Goal: Information Seeking & Learning: Learn about a topic

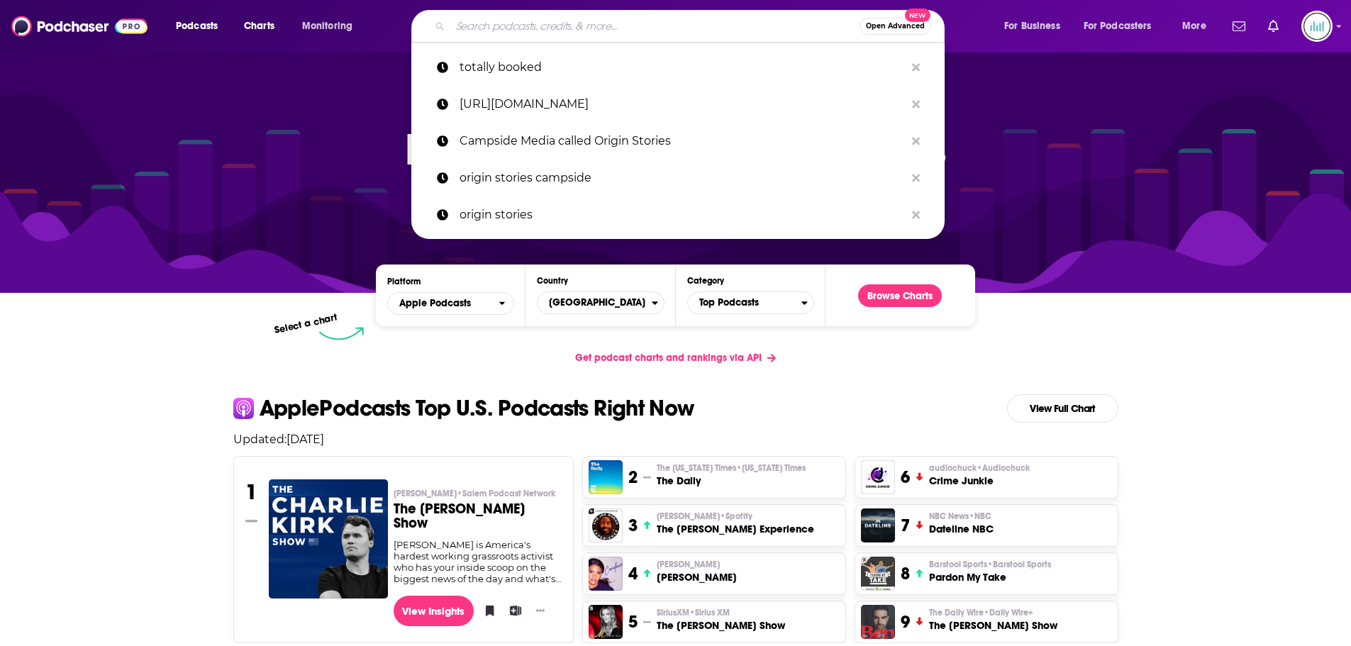
click at [549, 28] on input "Search podcasts, credits, & more..." at bounding box center [654, 26] width 409 height 23
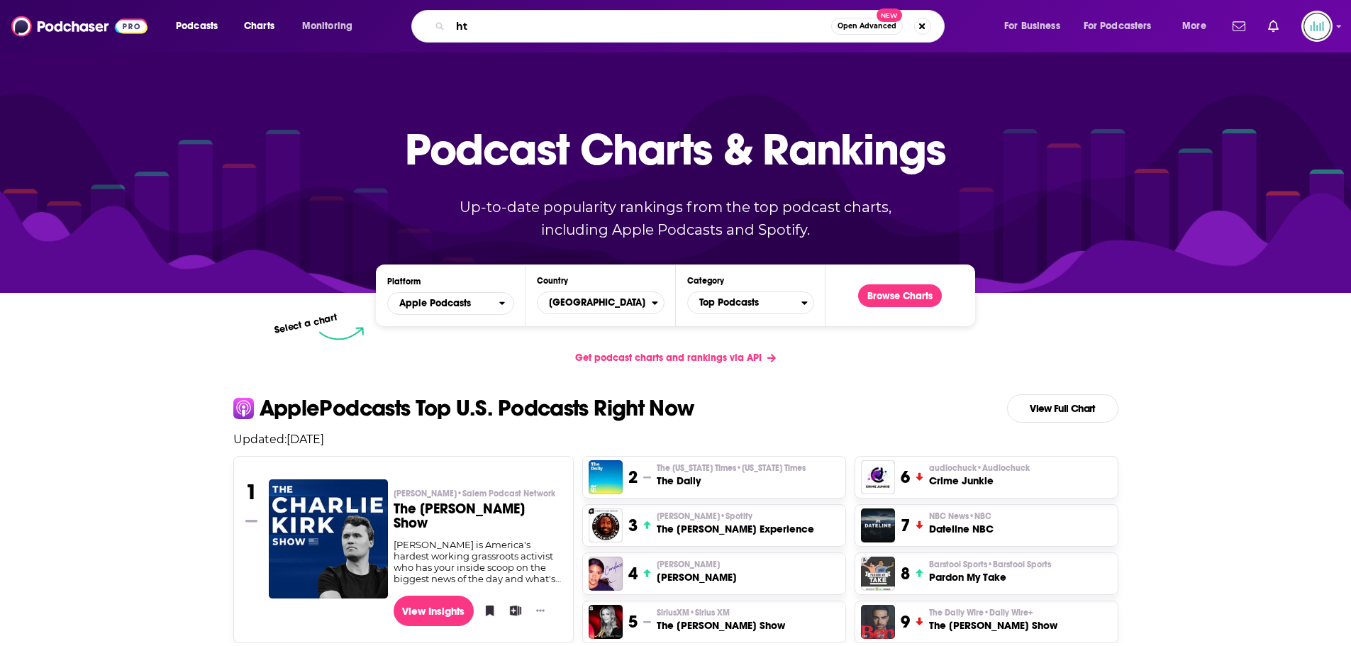
type input "h"
type input "the [PERSON_NAME] institute"
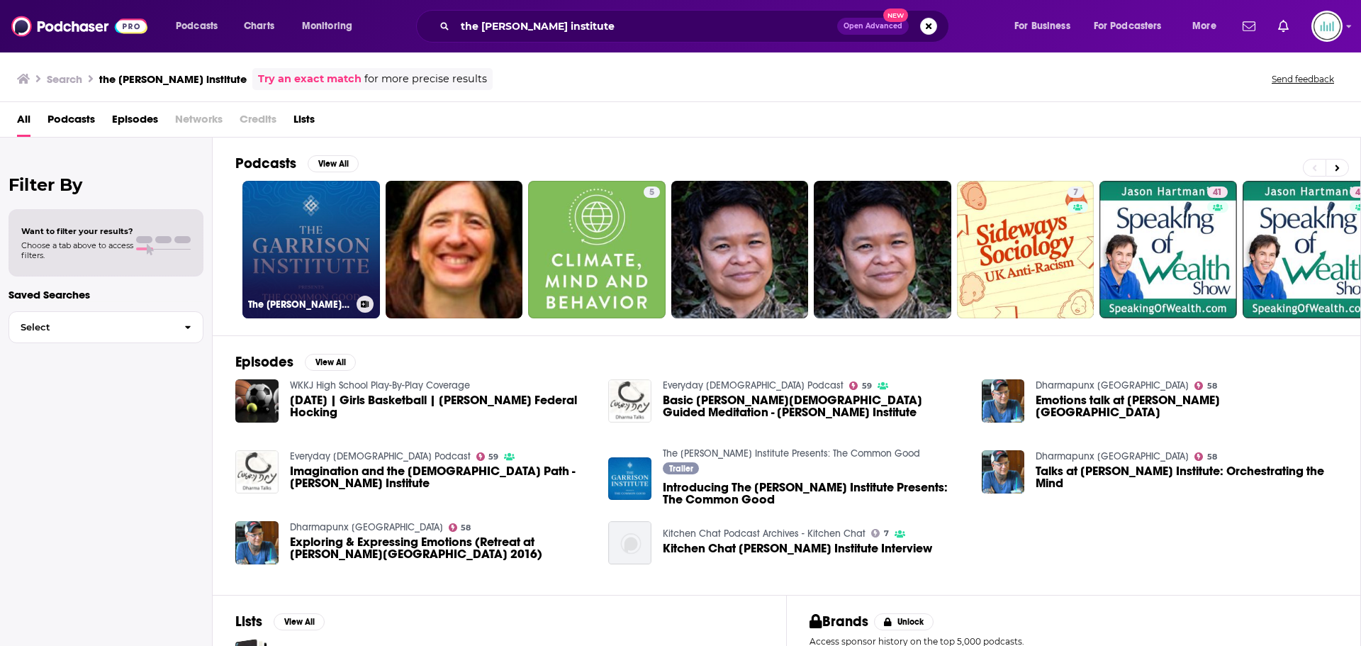
click at [327, 243] on link "The [PERSON_NAME] Institute Presents: The Common Good" at bounding box center [312, 250] width 138 height 138
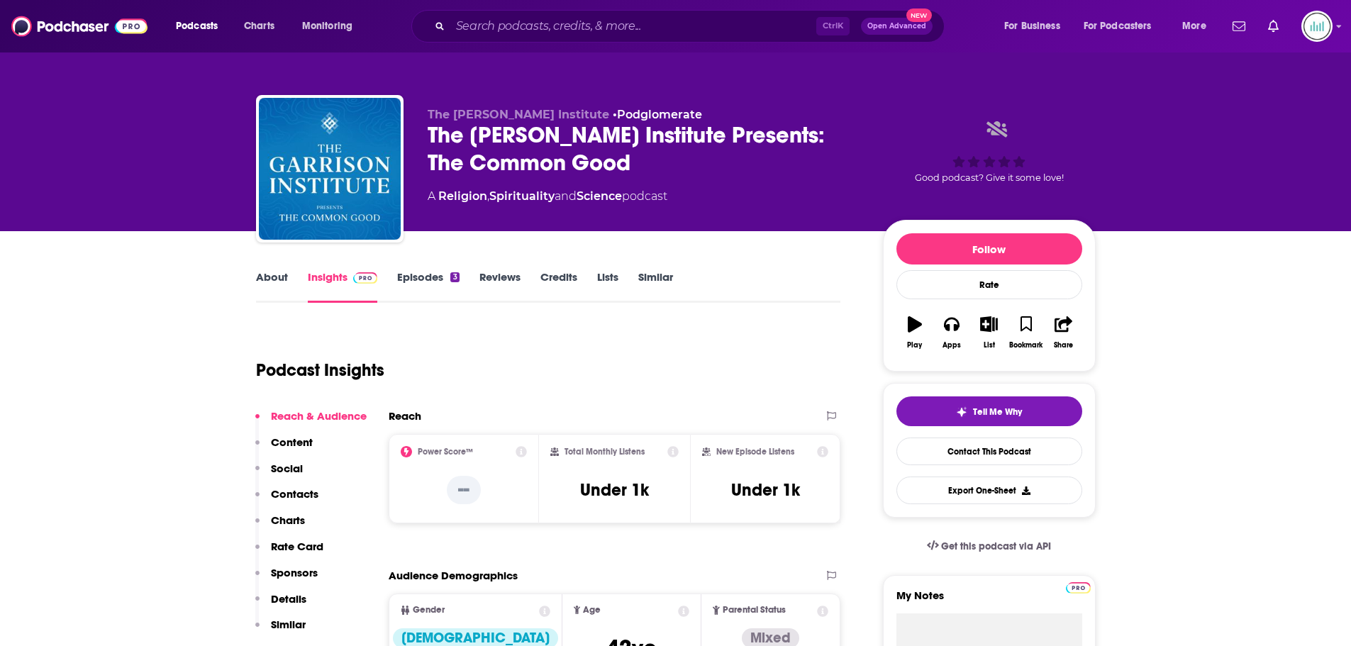
click at [284, 520] on p "Charts" at bounding box center [288, 519] width 34 height 13
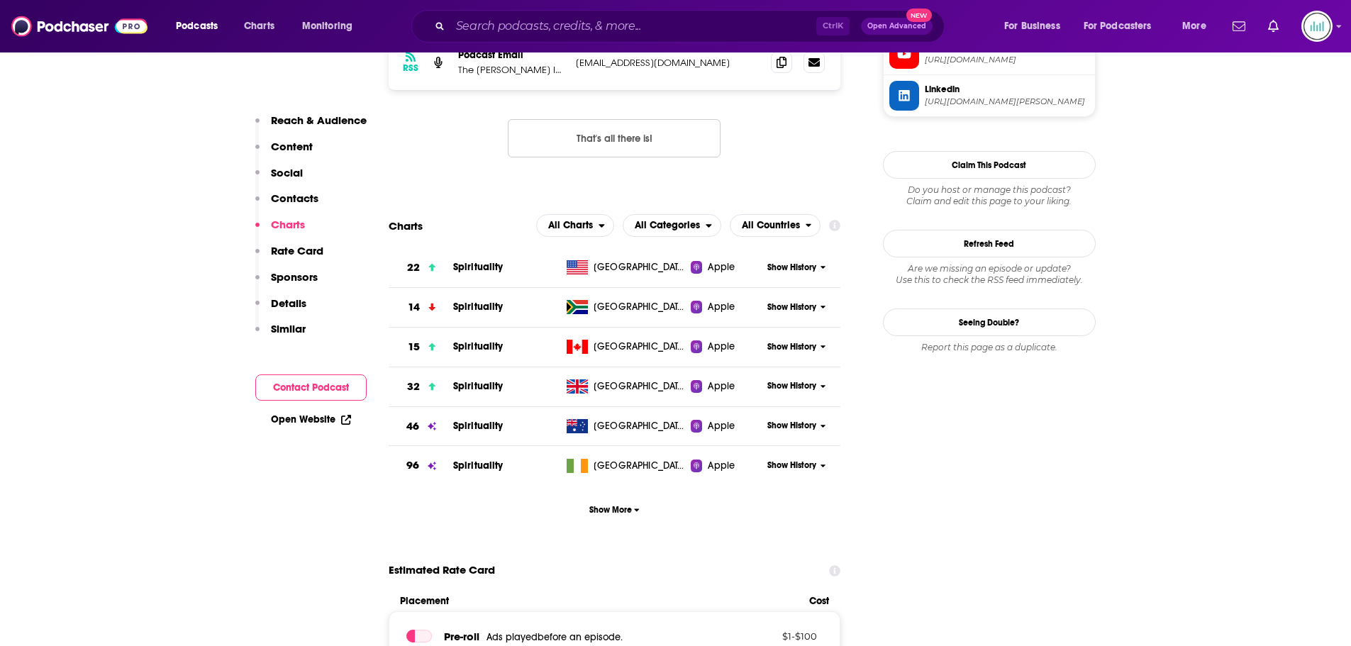
scroll to position [1242, 0]
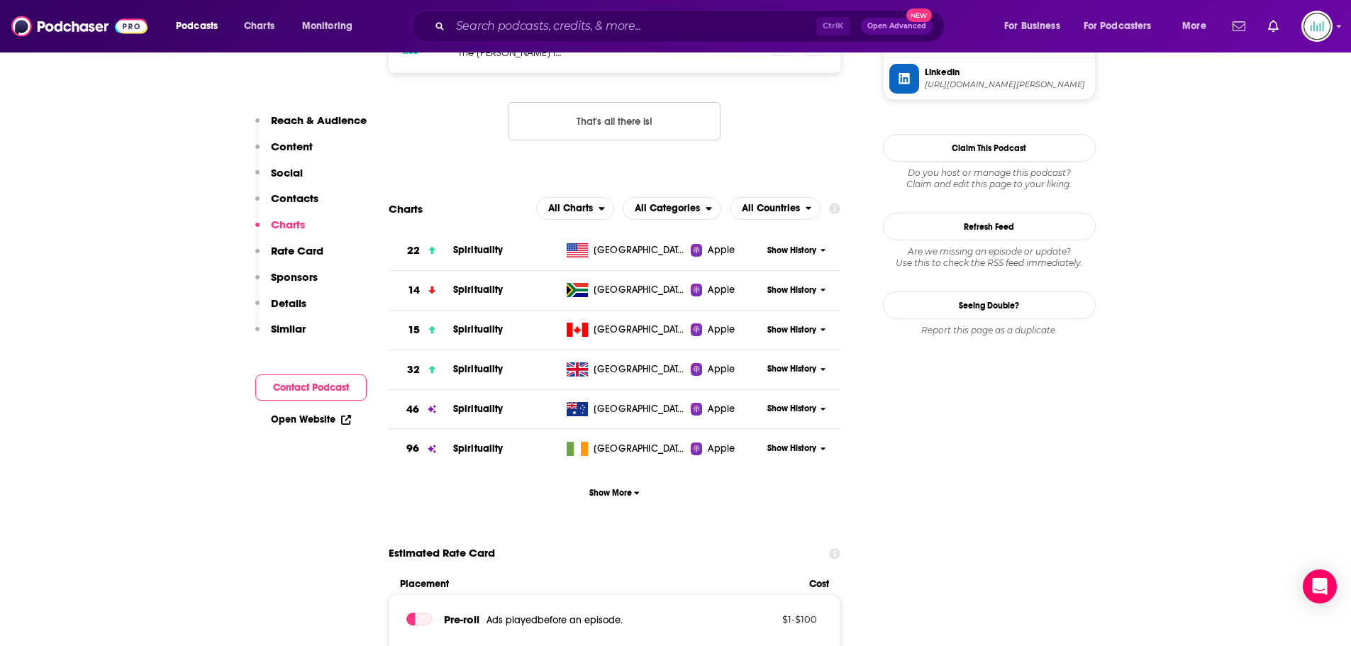
click at [788, 250] on span "Show History" at bounding box center [791, 251] width 49 height 12
